Goal: Transaction & Acquisition: Book appointment/travel/reservation

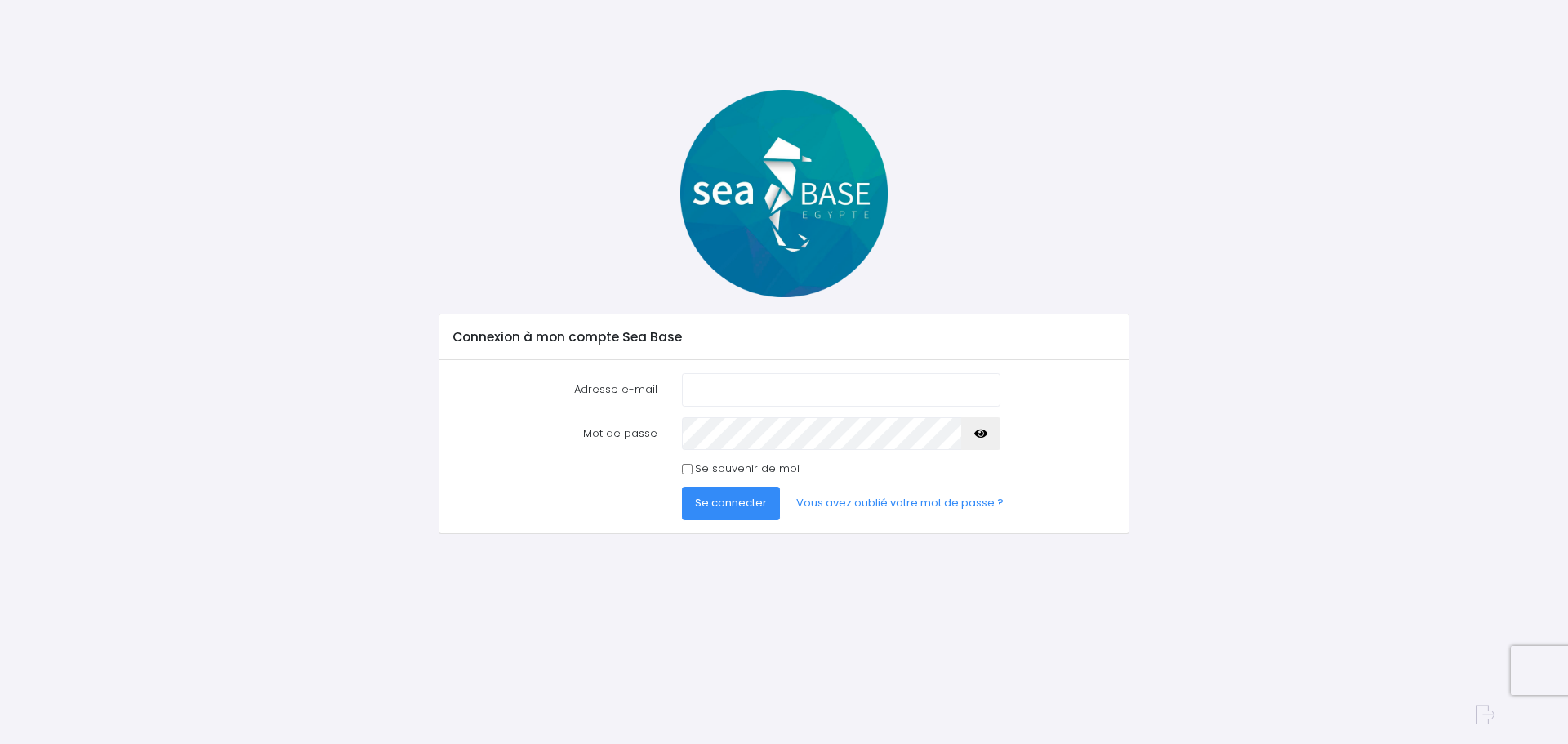
click at [891, 374] on input "Adresse e-mail" at bounding box center [841, 389] width 318 height 33
type input "hanusclaude@hotmail.com"
click at [682, 486] on button "Se connecter" at bounding box center [731, 502] width 98 height 33
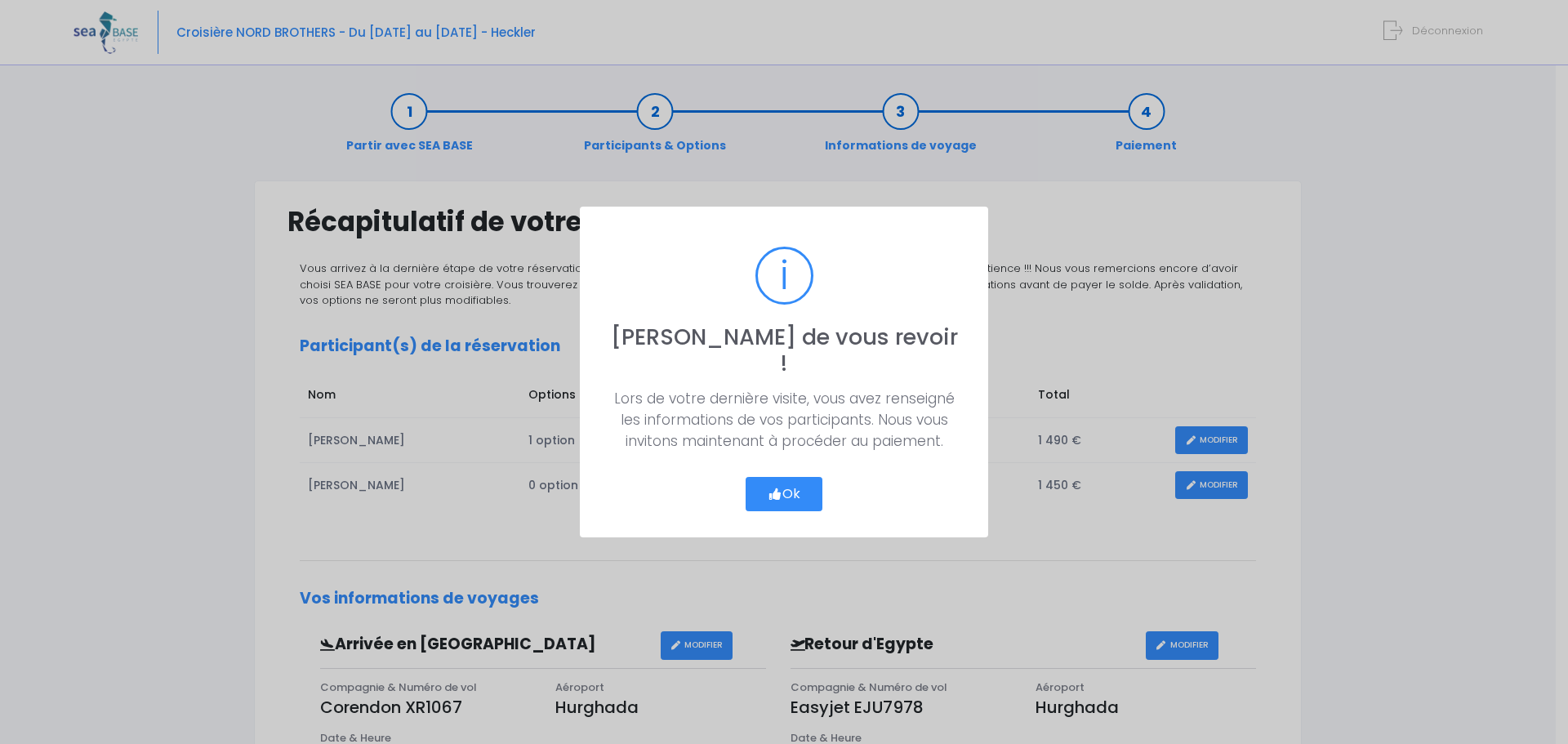
click at [783, 477] on button "Ok" at bounding box center [784, 494] width 77 height 35
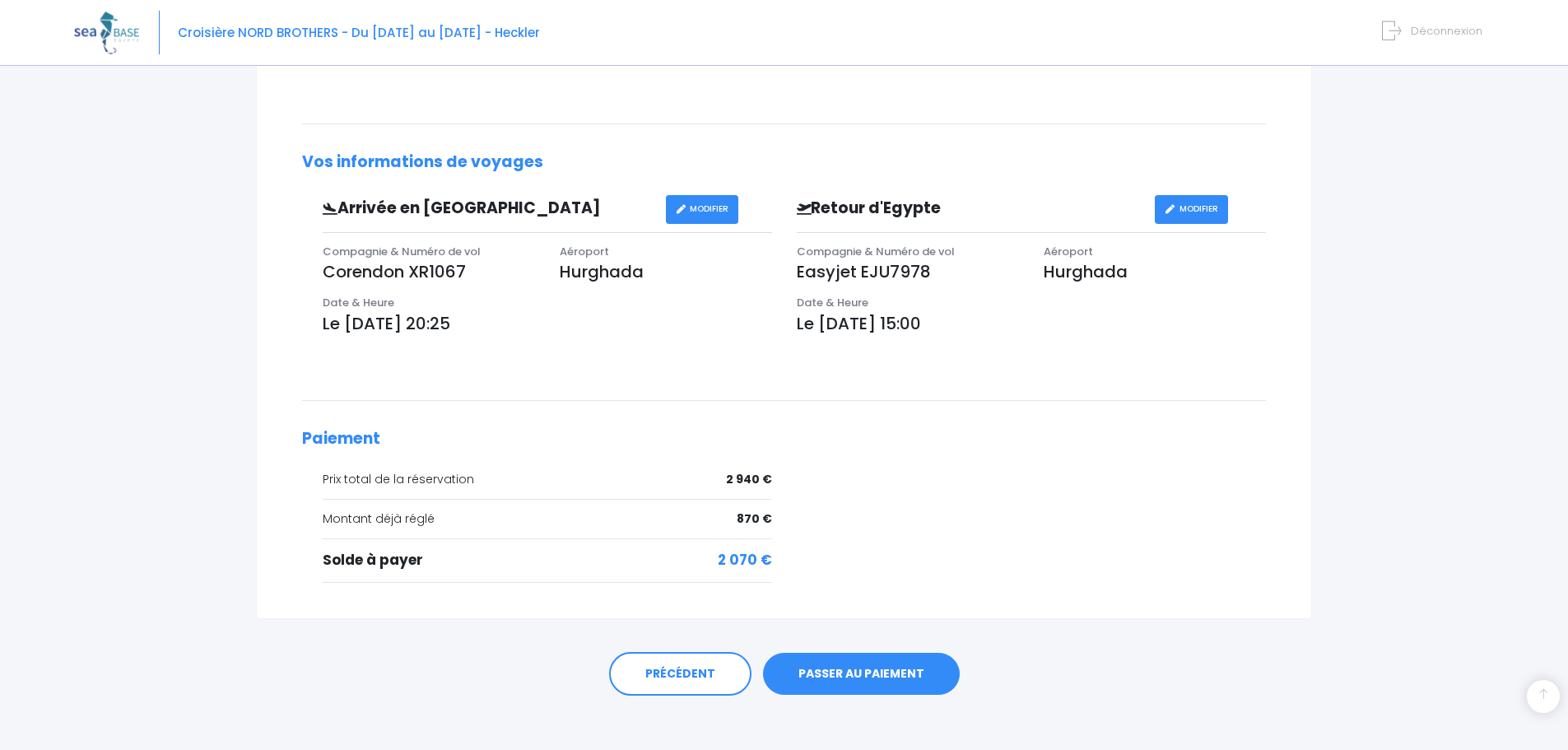
scroll to position [452, 0]
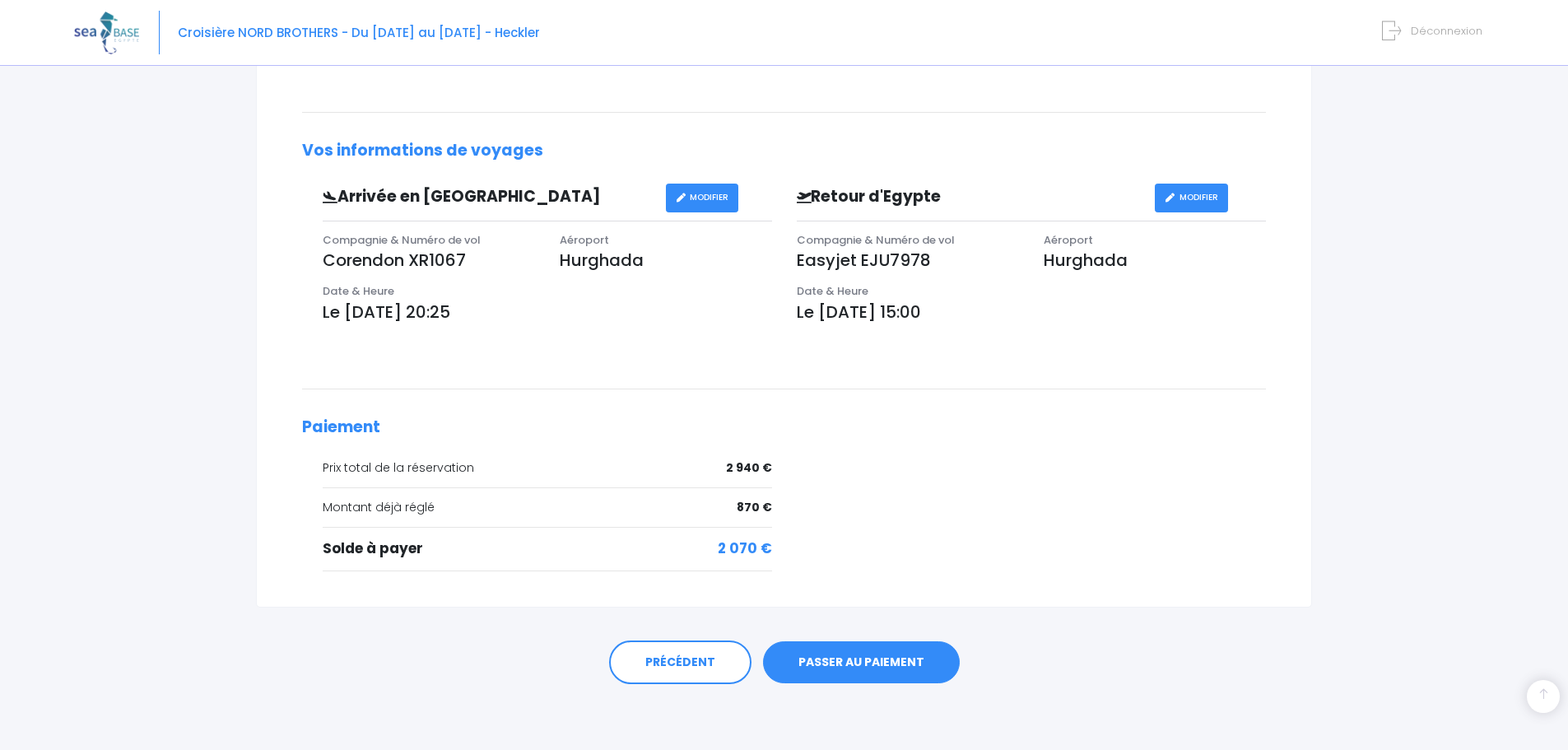
click at [845, 660] on link "PASSER AU PAIEMENT" at bounding box center [861, 662] width 196 height 43
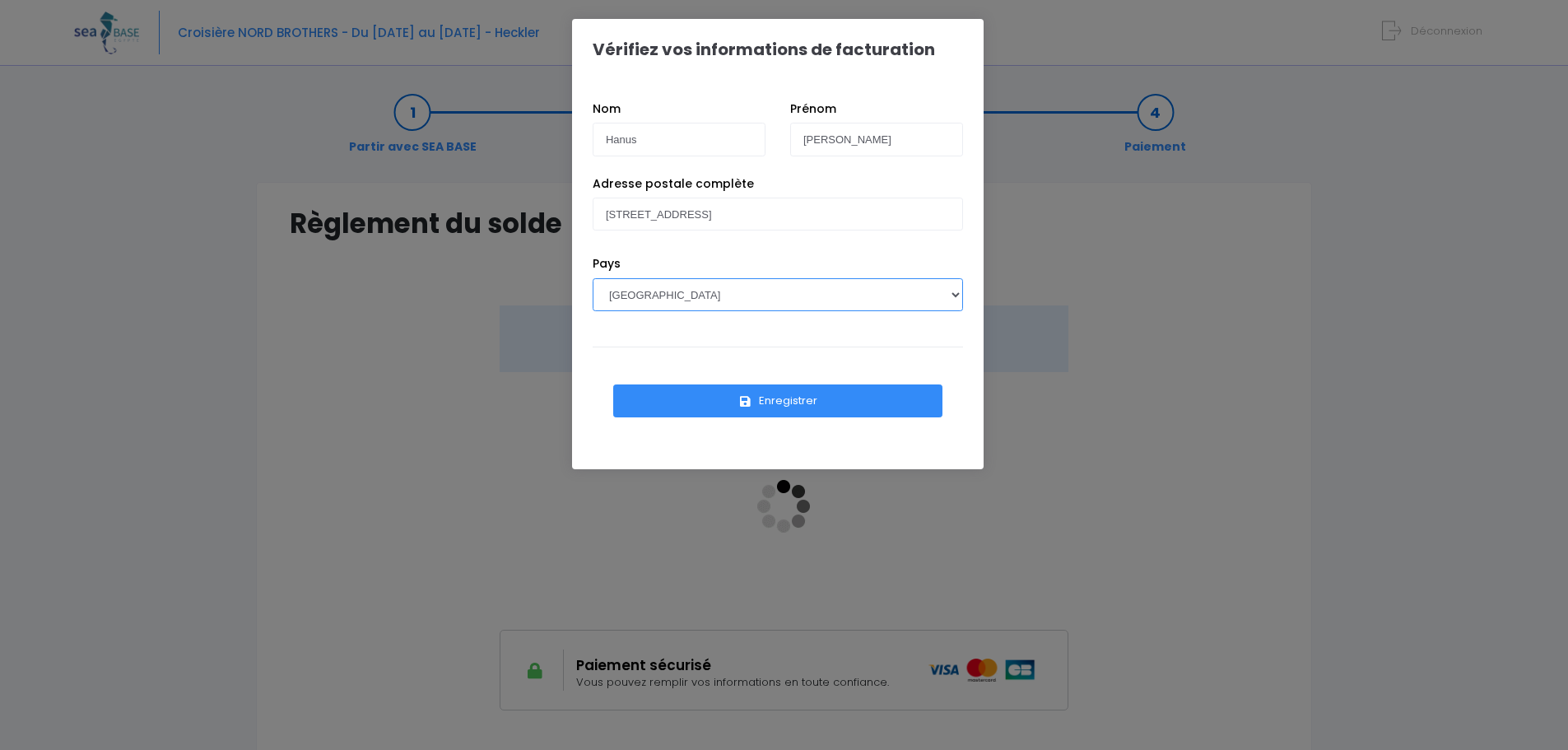
click at [742, 306] on select "AFGHANISTAN AFRIQUE DU SUD ÅLAND, ÎLES ALBANIE ALGÉRIE ALLEMAGNE ANDORRE ANGOLA…" at bounding box center [778, 294] width 371 height 33
select select "BE"
click at [593, 278] on select "AFGHANISTAN AFRIQUE DU SUD ÅLAND, ÎLES ALBANIE ALGÉRIE ALLEMAGNE ANDORRE ANGOLA…" at bounding box center [778, 294] width 371 height 33
click at [752, 391] on button "Enregistrer" at bounding box center [778, 400] width 330 height 33
